Goal: Task Accomplishment & Management: Complete application form

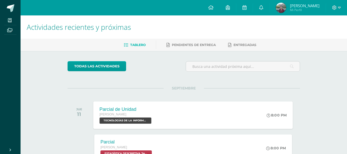
click at [164, 120] on div "Parcial de Unidad [PERSON_NAME] TECNOLOGÍAS DE LA INFORMACIÓN Y LA COMUNICACIÓN…" at bounding box center [193, 114] width 200 height 27
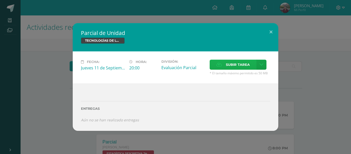
click at [246, 62] on span "Subir tarea" at bounding box center [238, 65] width 24 height 10
click at [0, 0] on input "Subir tarea" at bounding box center [0, 0] width 0 height 0
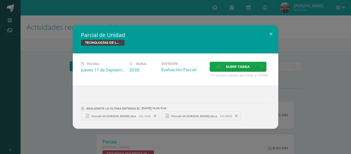
click at [138, 115] on span "Parcial U4 [PERSON_NAME].xlsx" at bounding box center [114, 116] width 50 height 4
click at [270, 31] on button at bounding box center [271, 33] width 15 height 17
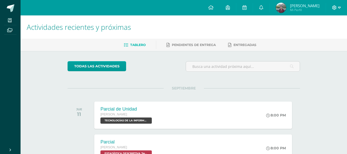
click at [337, 7] on span at bounding box center [336, 8] width 9 height 6
click at [325, 33] on span "Cerrar sesión" at bounding box center [323, 35] width 23 height 5
